Goal: Information Seeking & Learning: Learn about a topic

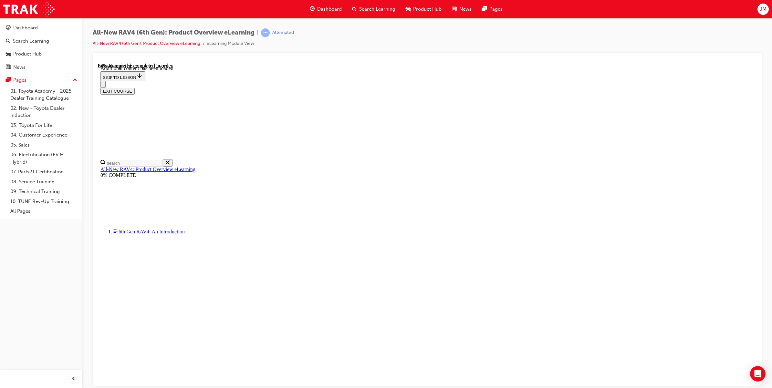
scroll to position [819, 0]
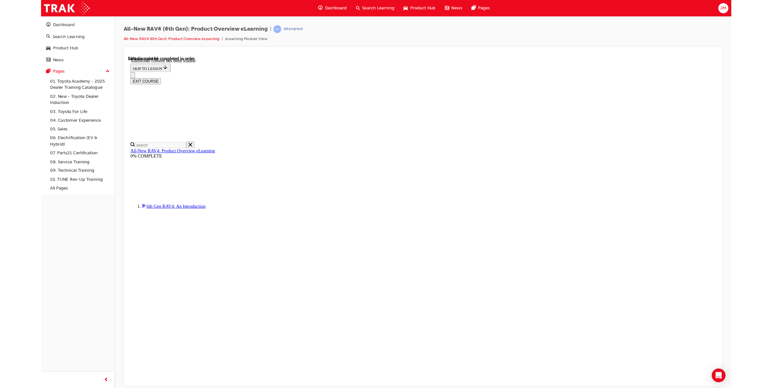
scroll to position [745, 0]
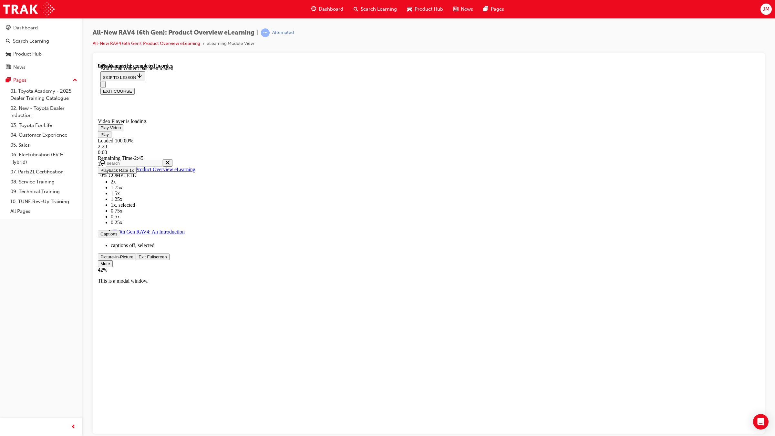
click at [195, 91] on video "Video player" at bounding box center [146, 87] width 97 height 48
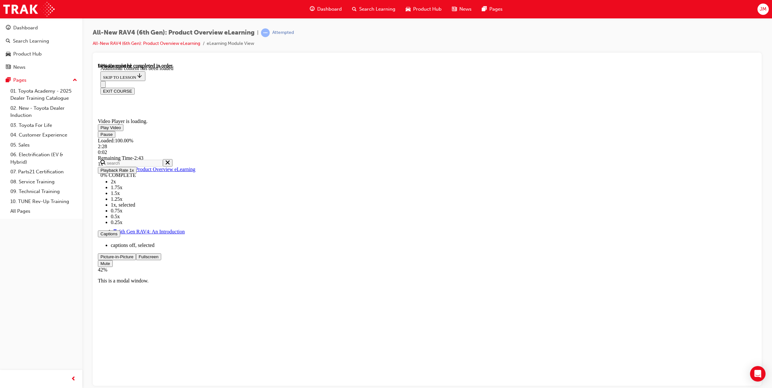
scroll to position [859, 0]
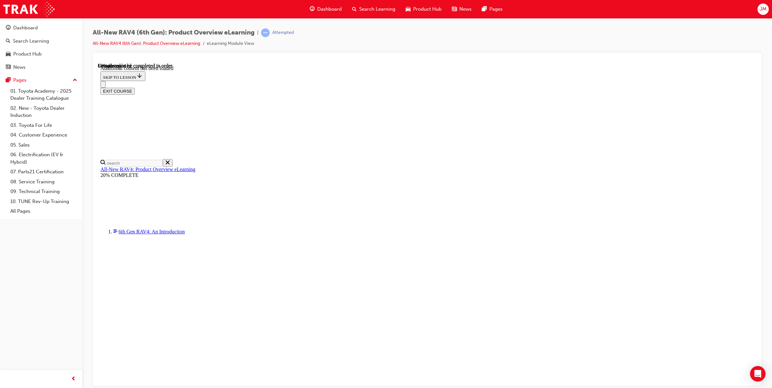
scroll to position [849, 0]
drag, startPoint x: 373, startPoint y: 141, endPoint x: 370, endPoint y: 137, distance: 6.0
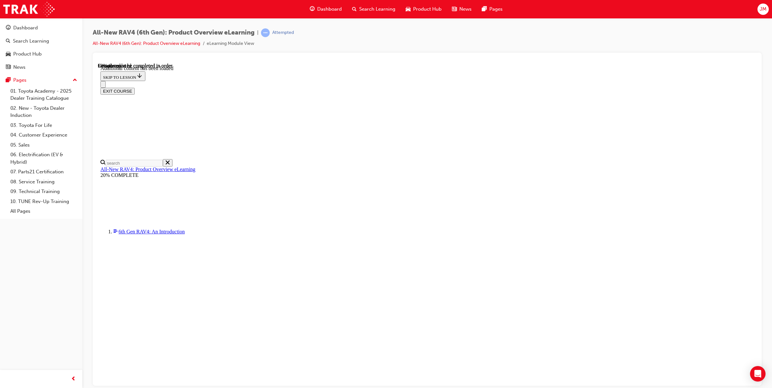
drag, startPoint x: 370, startPoint y: 137, endPoint x: 346, endPoint y: 148, distance: 26.4
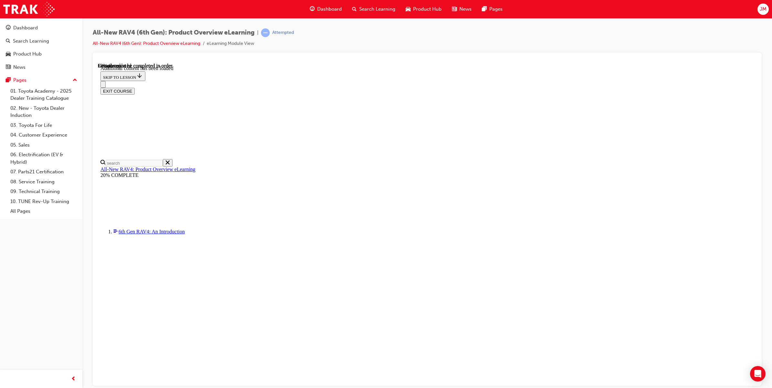
scroll to position [889, 0]
drag, startPoint x: 391, startPoint y: 201, endPoint x: 447, endPoint y: 224, distance: 60.2
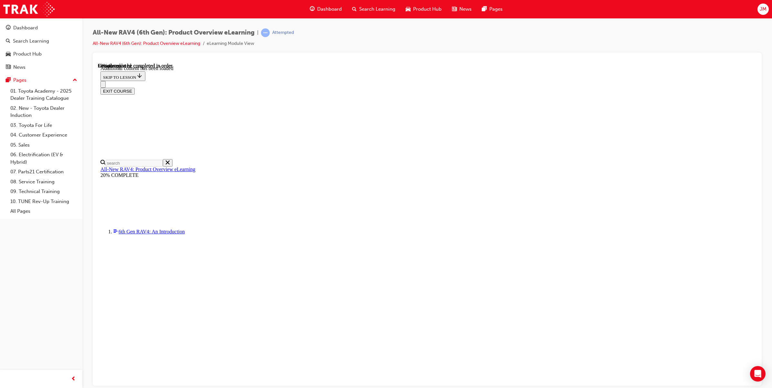
drag, startPoint x: 367, startPoint y: 249, endPoint x: 458, endPoint y: 276, distance: 94.5
drag, startPoint x: 561, startPoint y: 290, endPoint x: 457, endPoint y: 303, distance: 105.1
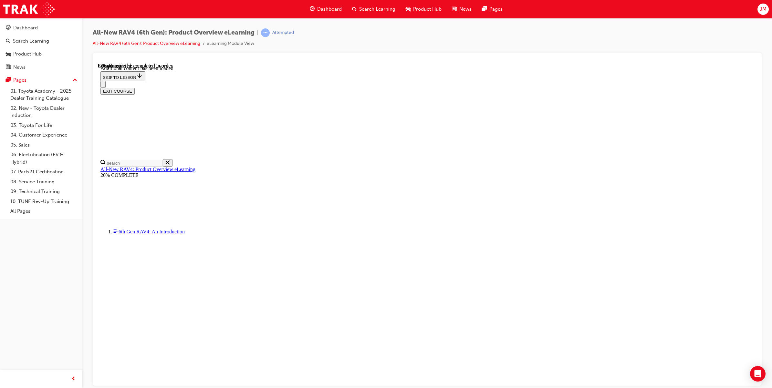
scroll to position [970, 0]
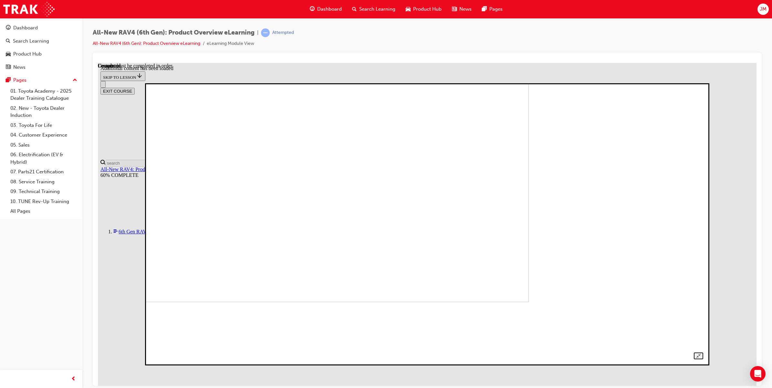
click at [529, 302] on img at bounding box center [257, 168] width 543 height 268
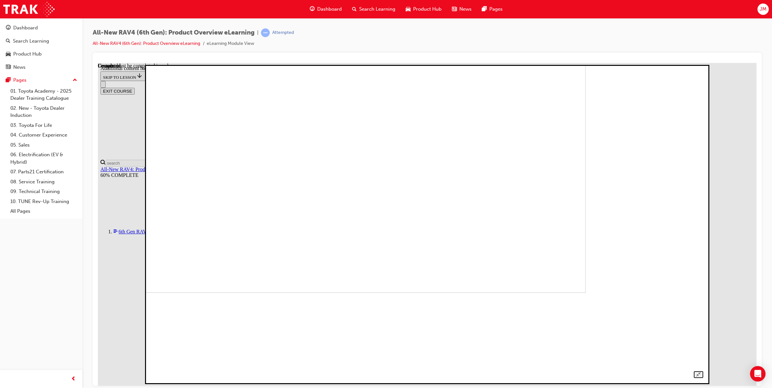
click at [394, 224] on img at bounding box center [314, 139] width 543 height 305
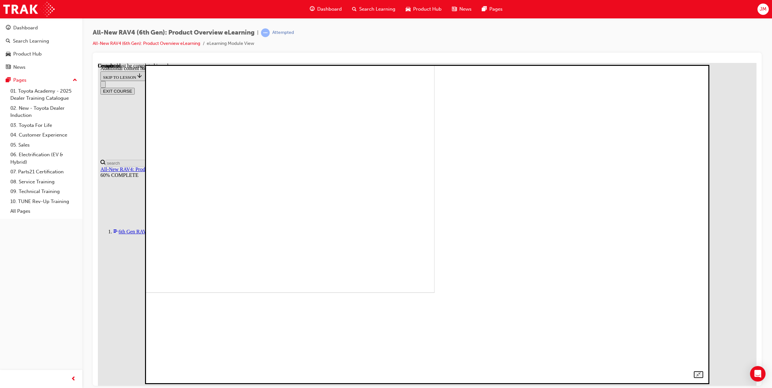
click at [434, 231] on img at bounding box center [163, 139] width 543 height 305
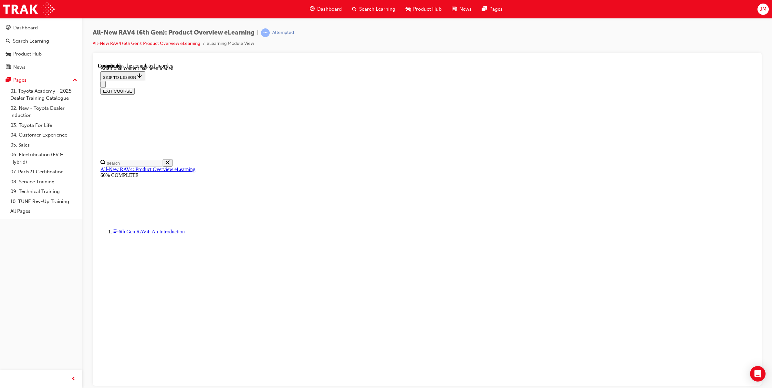
radio input "true"
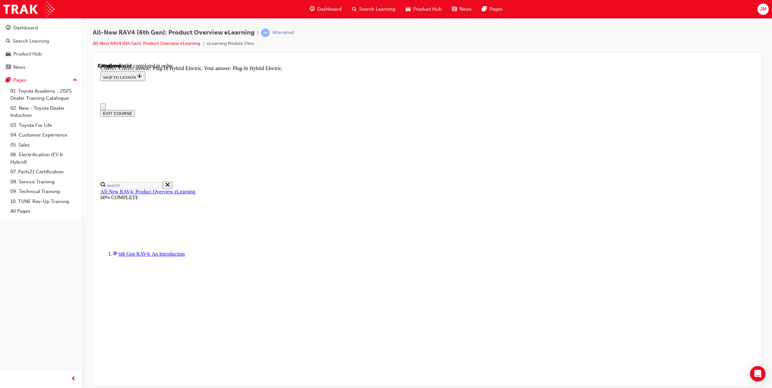
scroll to position [81, 0]
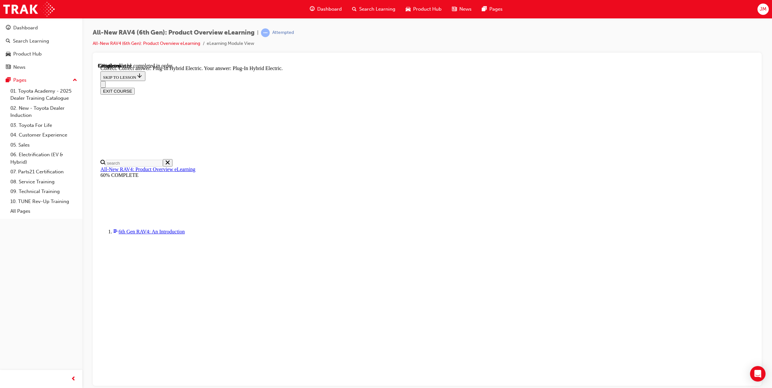
drag, startPoint x: 397, startPoint y: 342, endPoint x: 456, endPoint y: 376, distance: 68.1
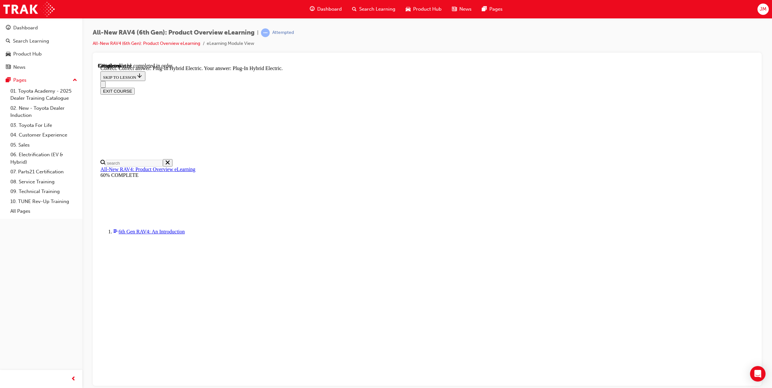
radio input "true"
drag, startPoint x: 460, startPoint y: 382, endPoint x: 459, endPoint y: 379, distance: 3.2
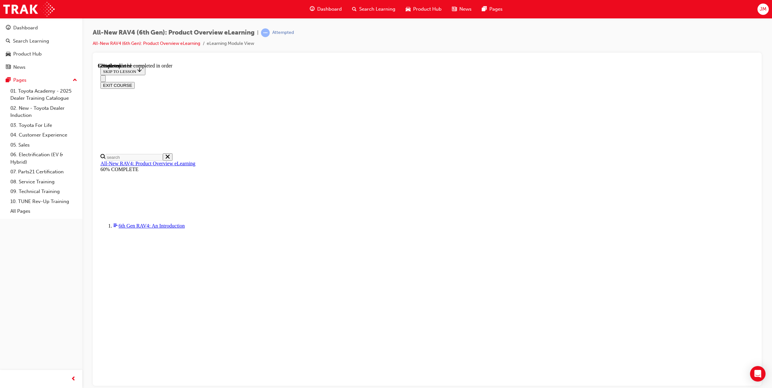
scroll to position [81, 0]
checkbox input "true"
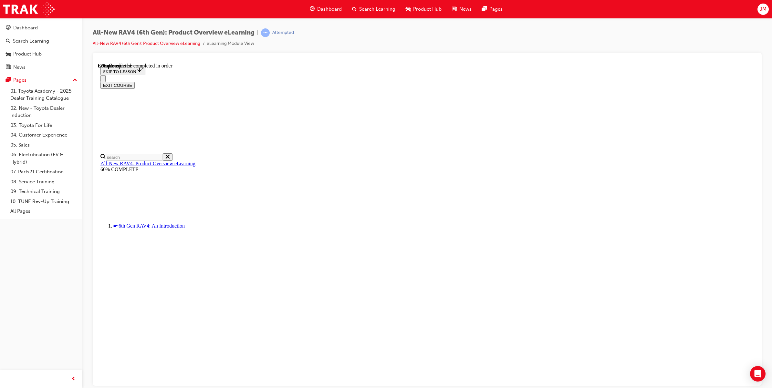
checkbox input "true"
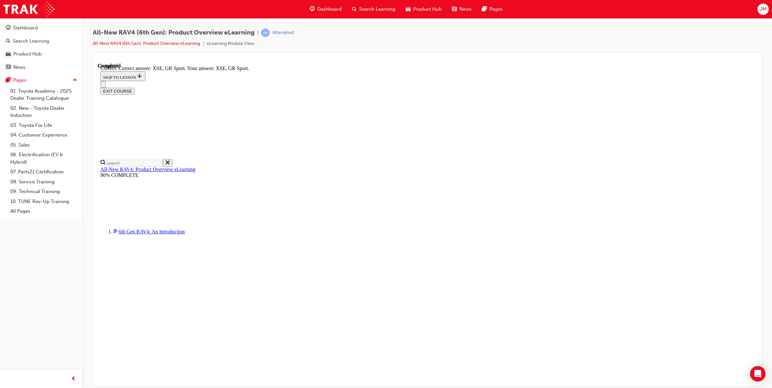
scroll to position [159, 0]
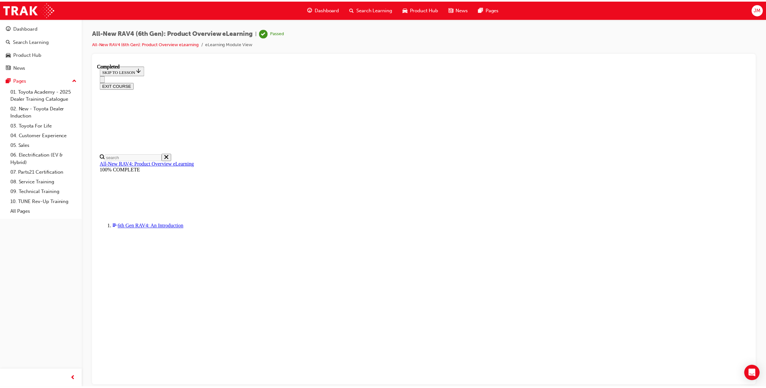
scroll to position [109, 0]
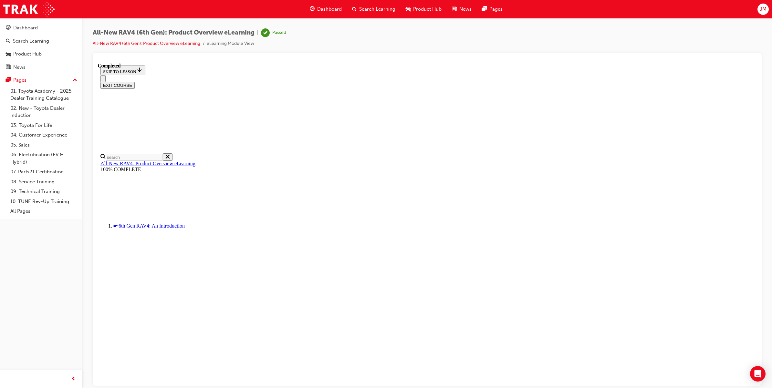
click at [330, 14] on div "Dashboard" at bounding box center [326, 9] width 42 height 13
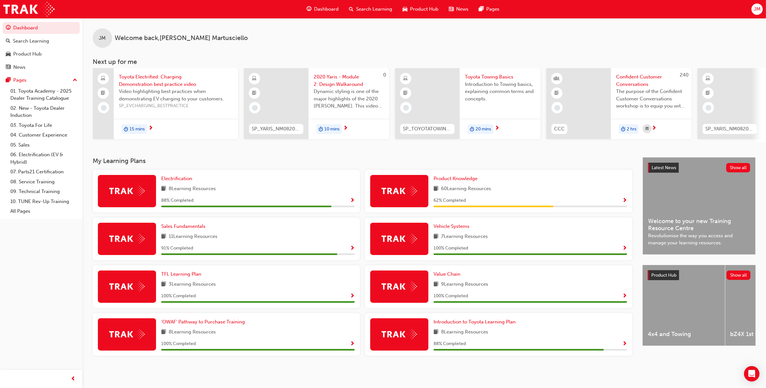
drag, startPoint x: 413, startPoint y: 222, endPoint x: 397, endPoint y: 199, distance: 27.9
click at [397, 199] on div at bounding box center [399, 191] width 58 height 32
click at [455, 182] on span "Product Knowledge" at bounding box center [455, 179] width 44 height 6
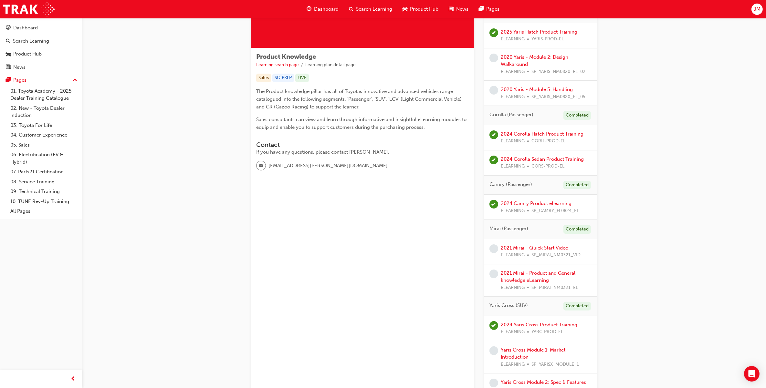
scroll to position [161, 0]
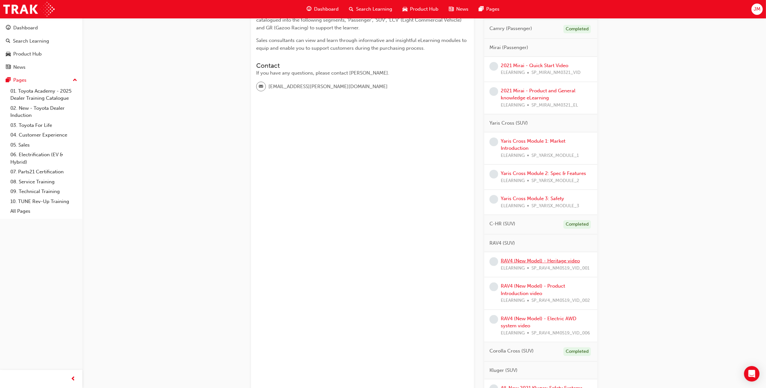
click at [555, 262] on link "RAV4 (New Model) - Heritage video" at bounding box center [540, 261] width 79 height 6
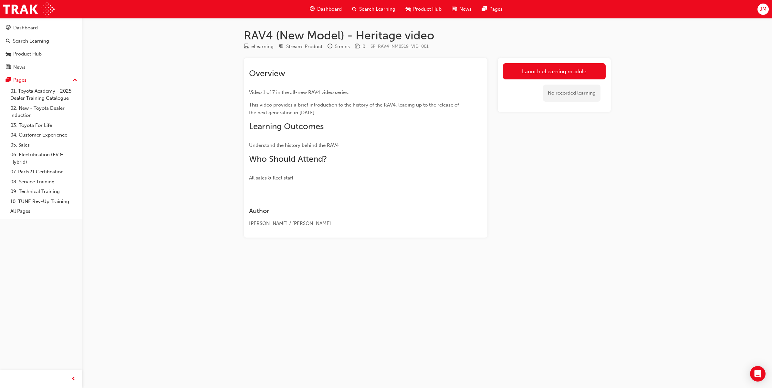
click at [315, 5] on div "Dashboard" at bounding box center [326, 9] width 42 height 13
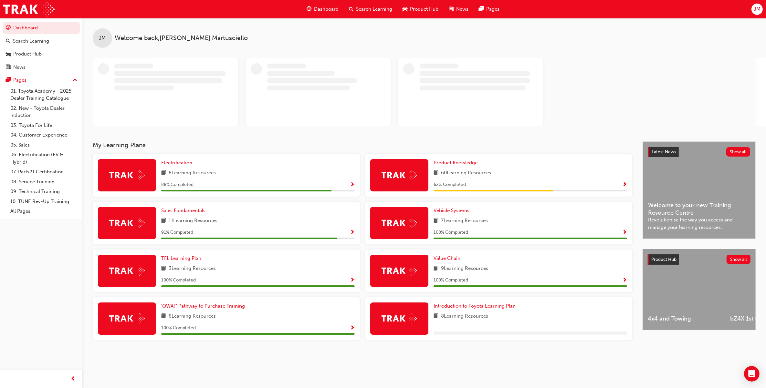
click at [359, 8] on span "Search Learning" at bounding box center [374, 8] width 36 height 7
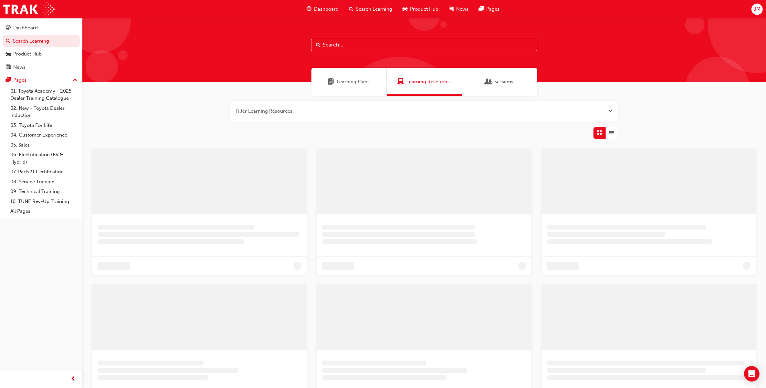
click at [337, 48] on input "text" at bounding box center [424, 45] width 226 height 12
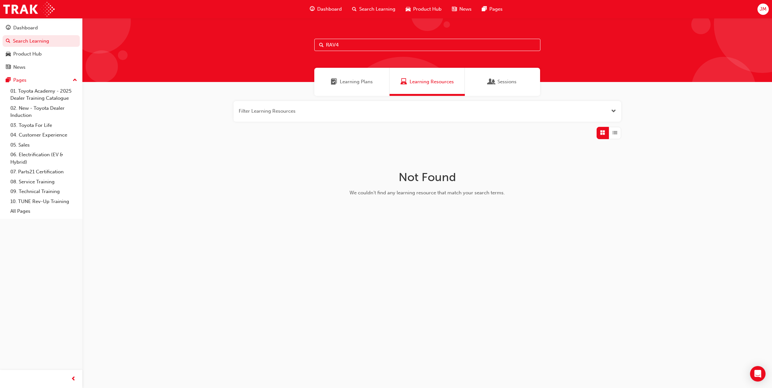
type input "RAV4"
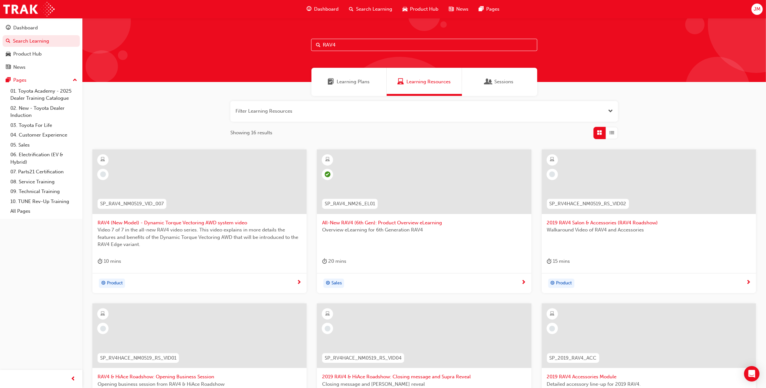
click at [413, 185] on div at bounding box center [424, 182] width 214 height 65
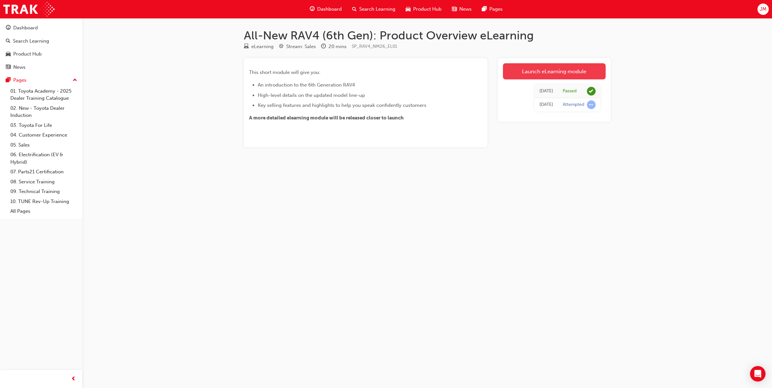
click at [525, 72] on link "Launch eLearning module" at bounding box center [554, 71] width 103 height 16
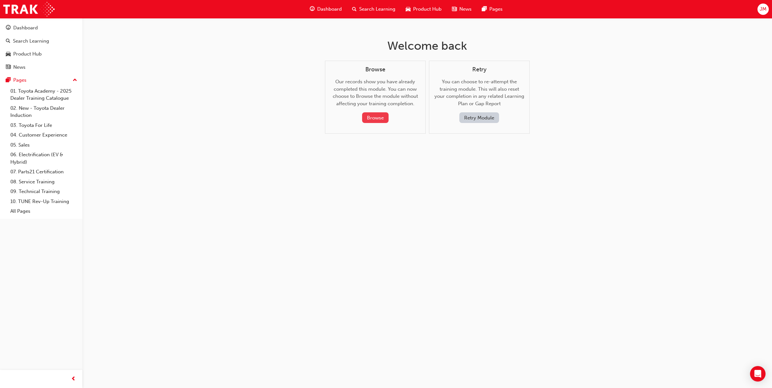
click at [376, 120] on button "Browse" at bounding box center [375, 117] width 26 height 11
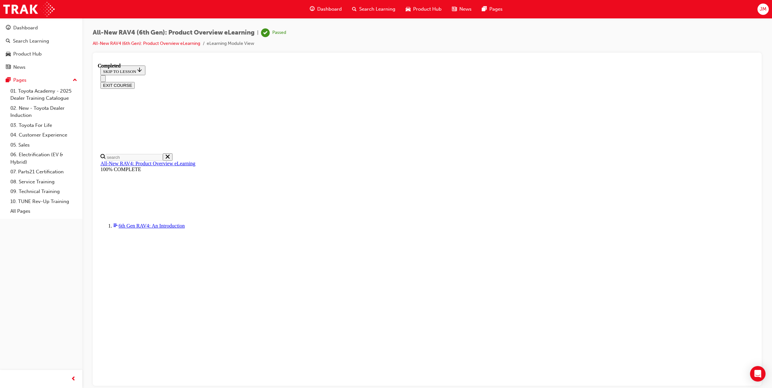
scroll to position [109, 0]
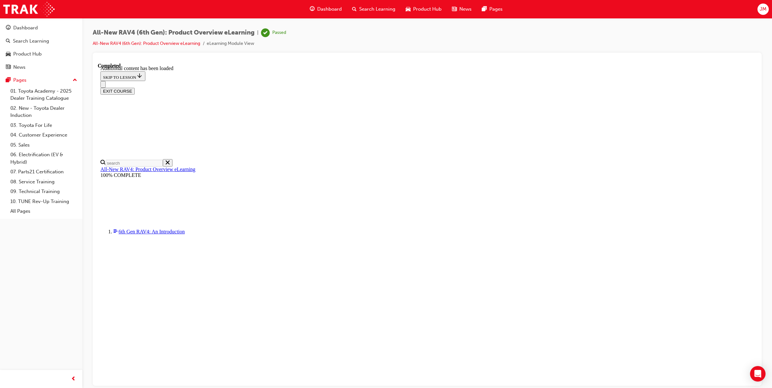
scroll to position [843, 0]
